Goal: Navigation & Orientation: Find specific page/section

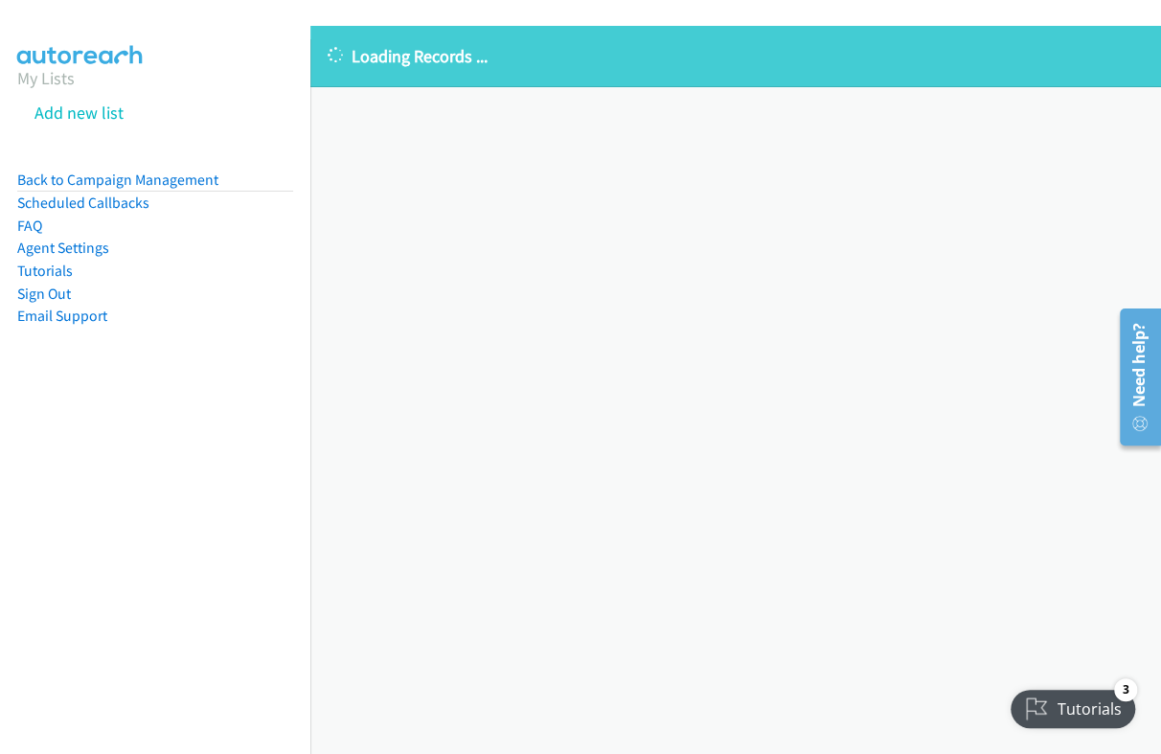
click at [12, 109] on aside "My Lists Add new list Back to Campaign Management Scheduled Callbacks FAQ Agent…" at bounding box center [155, 226] width 310 height 374
